Goal: Task Accomplishment & Management: Complete application form

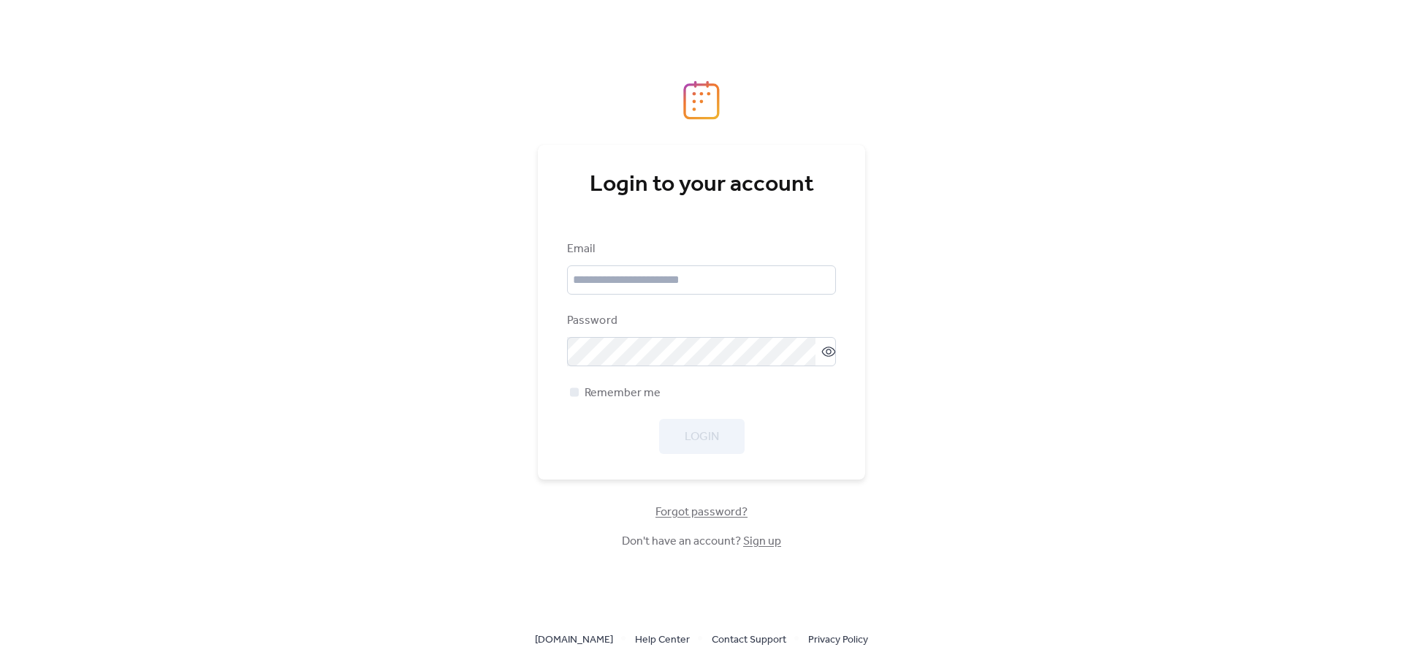
click at [764, 546] on link "Sign up" at bounding box center [762, 541] width 38 height 23
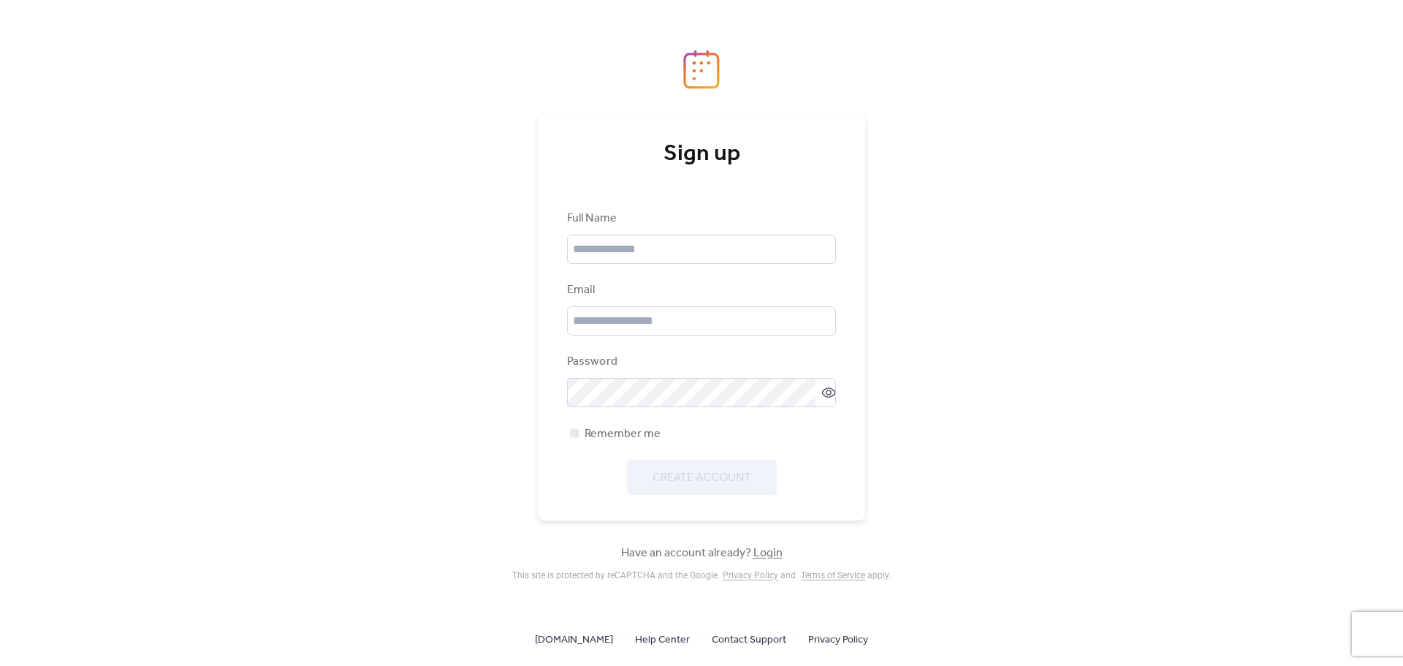
click at [730, 483] on div "Create Account" at bounding box center [701, 477] width 269 height 35
click at [652, 264] on div "Full Name Email Password Remember me Create Account" at bounding box center [701, 352] width 269 height 285
click at [651, 237] on input "text" at bounding box center [701, 249] width 269 height 29
click at [667, 245] on input "text" at bounding box center [701, 249] width 269 height 29
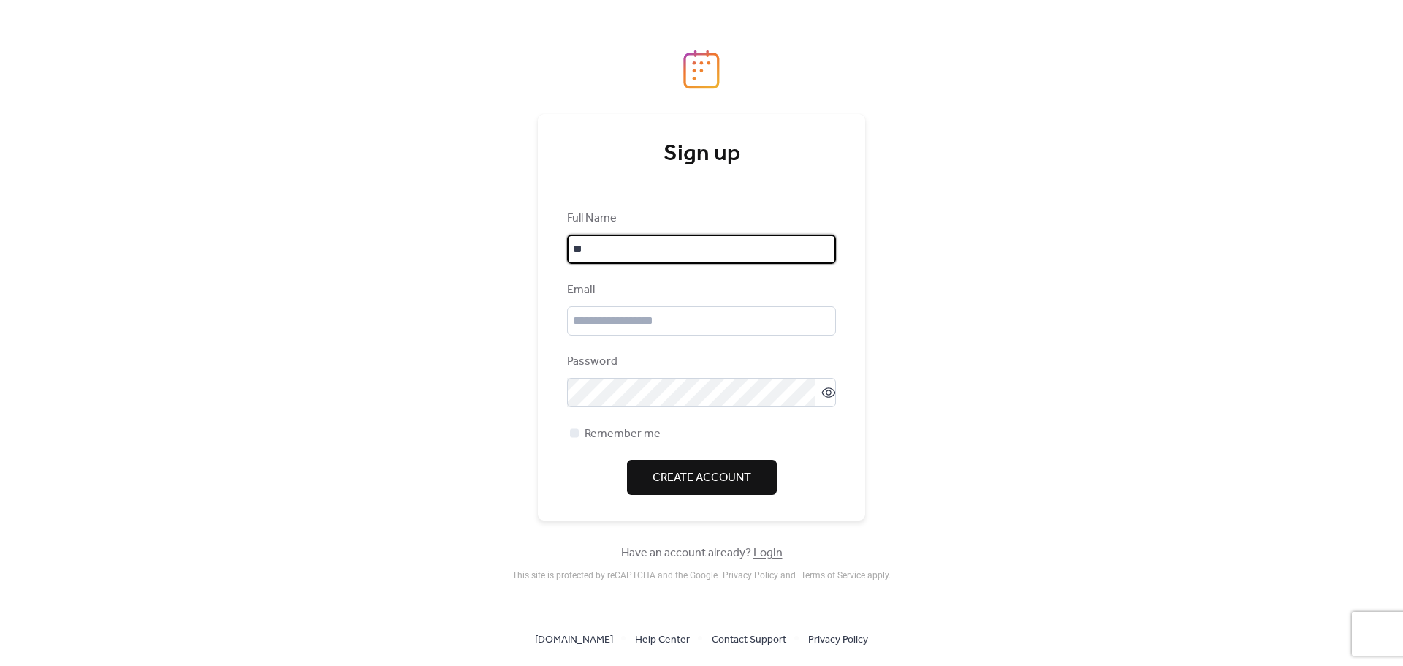
type input "*"
type input "********"
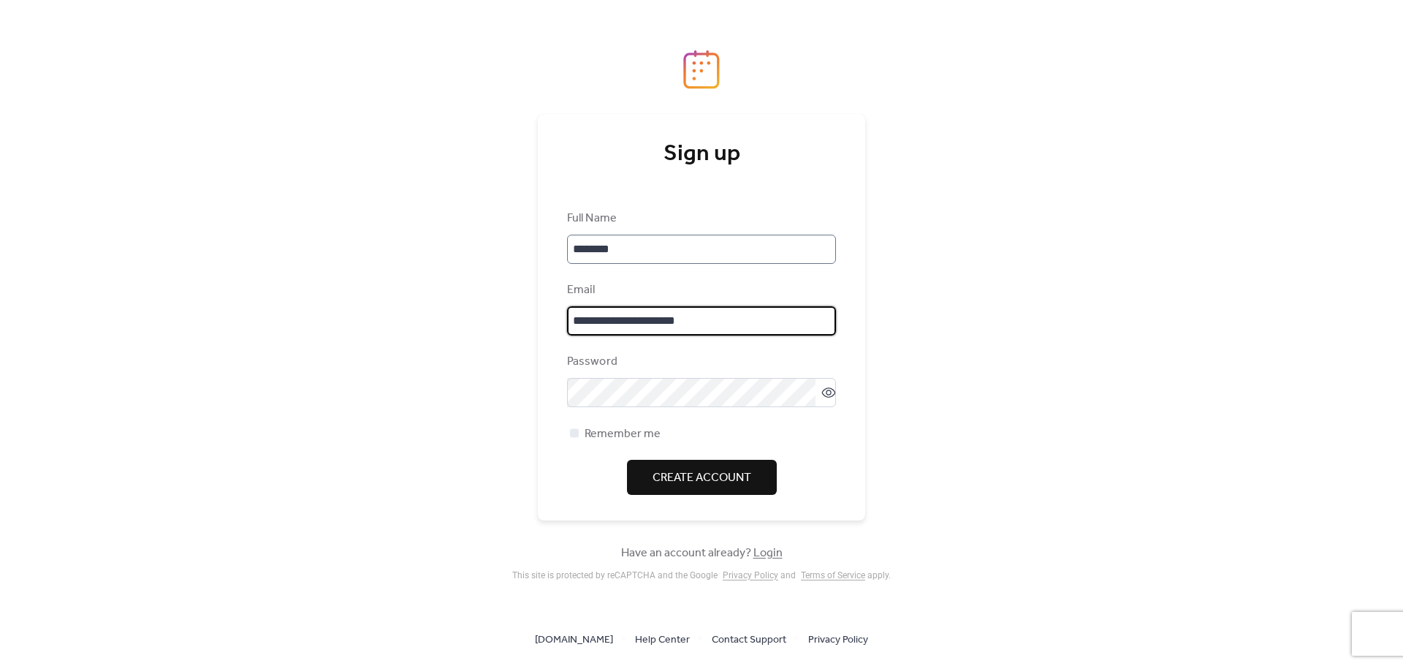
type input "**********"
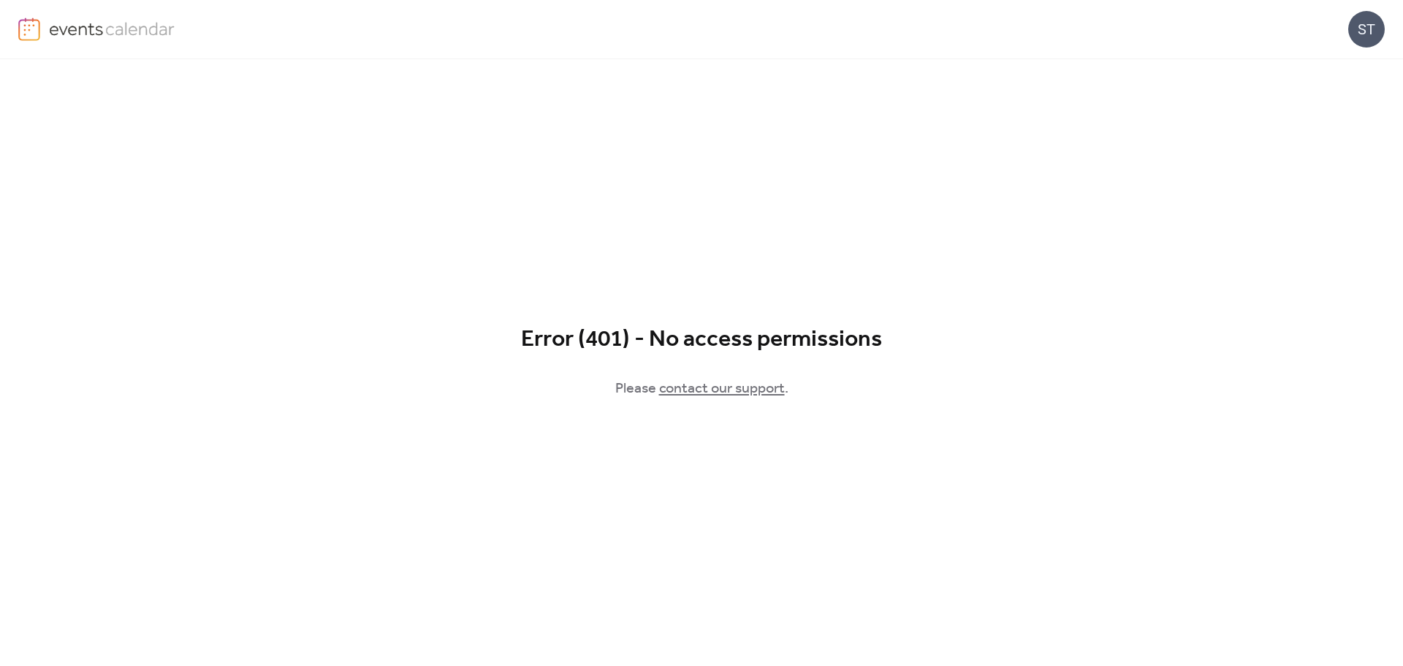
click at [935, 341] on div "Error (401) - No access permissions" at bounding box center [701, 339] width 1403 height 29
click at [97, 31] on img at bounding box center [112, 29] width 126 height 22
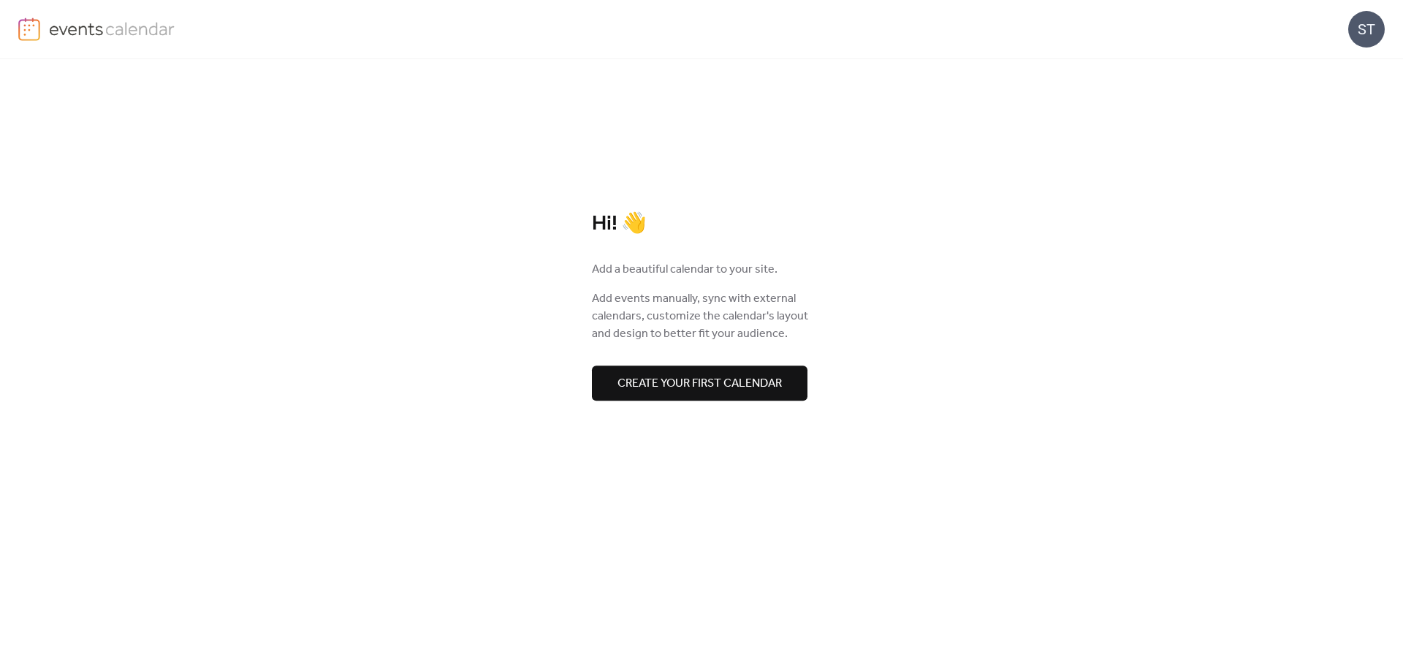
click at [721, 375] on span "Create your first calendar" at bounding box center [699, 384] width 164 height 18
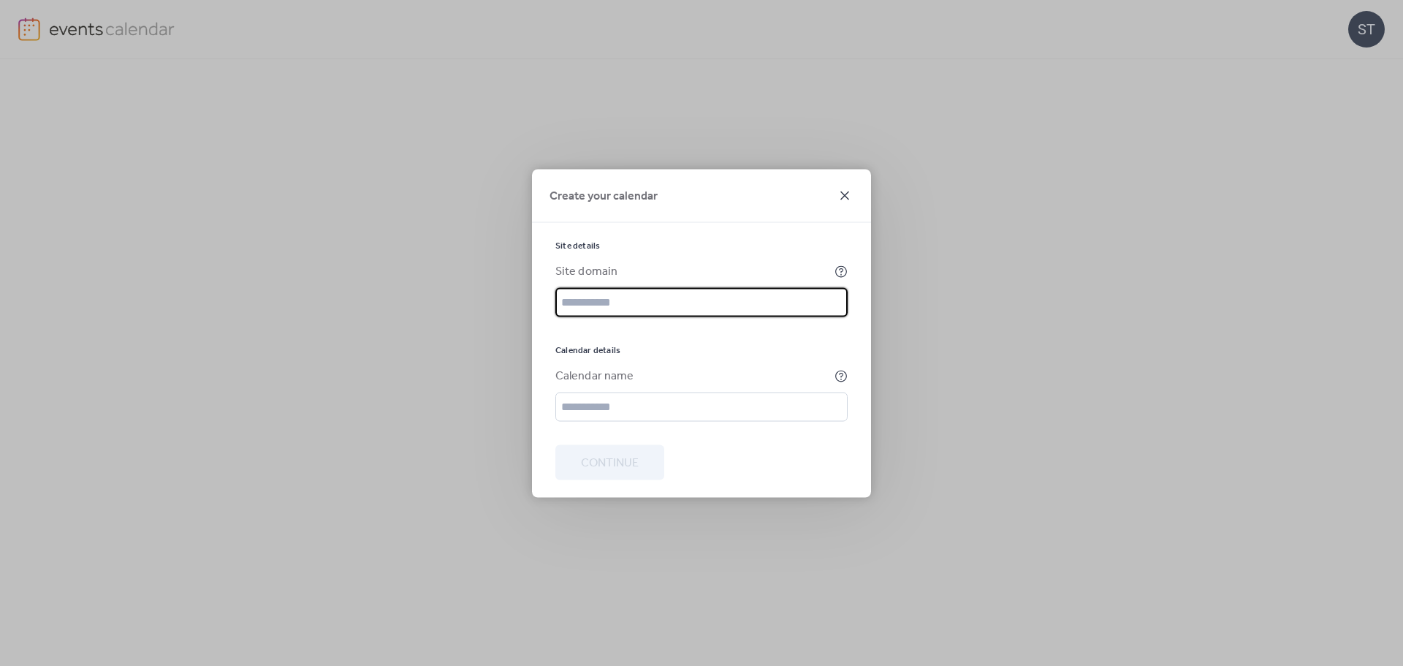
click at [838, 194] on icon at bounding box center [845, 195] width 18 height 18
